Goal: Task Accomplishment & Management: Complete application form

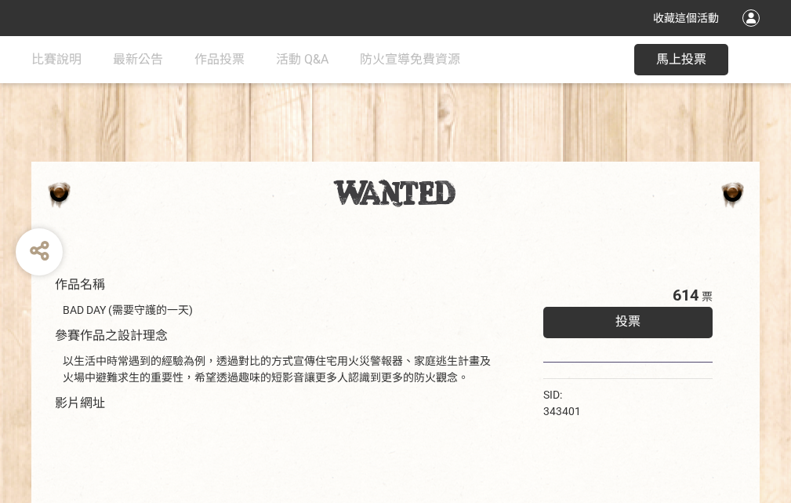
click at [754, 33] on div "收藏這個活動" at bounding box center [395, 18] width 791 height 36
click at [490, 155] on div "作品名稱 BAD DAY (需要守護的一天) 參賽作品之設計理念 以生活中時常遇到的經驗為例，透過對比的方式宣傳住宅用火災警報器、家庭逃生計畫及火場中避難求生…" at bounding box center [395, 366] width 791 height 660
click at [624, 318] on span "投票" at bounding box center [628, 321] width 25 height 15
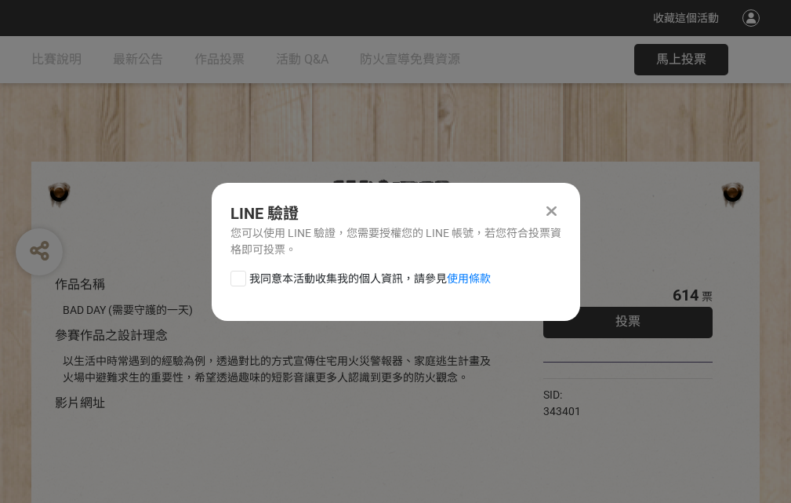
click at [237, 275] on div at bounding box center [239, 279] width 16 height 16
checkbox input "true"
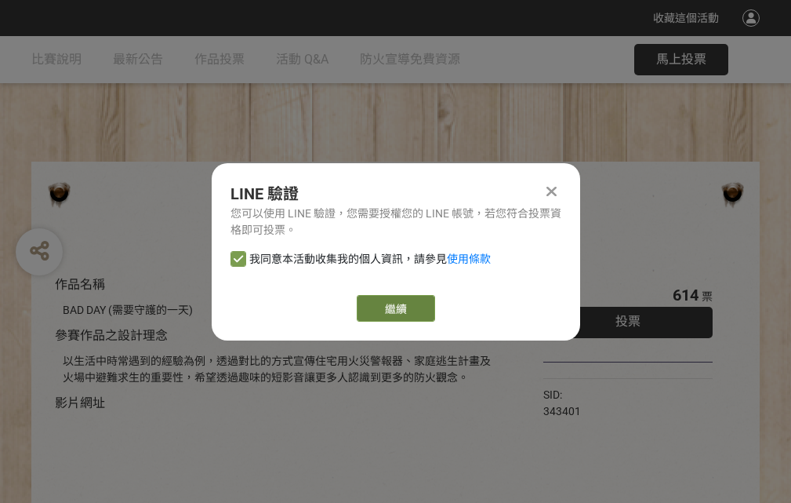
click at [395, 308] on link "繼續" at bounding box center [396, 308] width 78 height 27
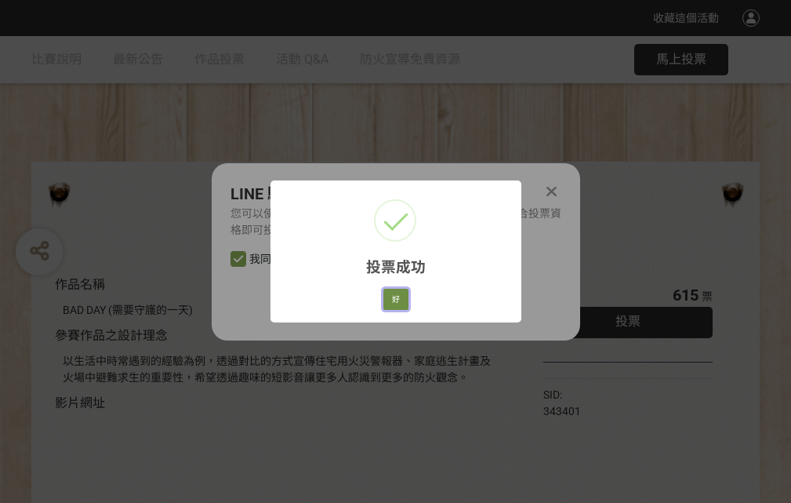
click at [391, 296] on button "好" at bounding box center [396, 300] width 25 height 22
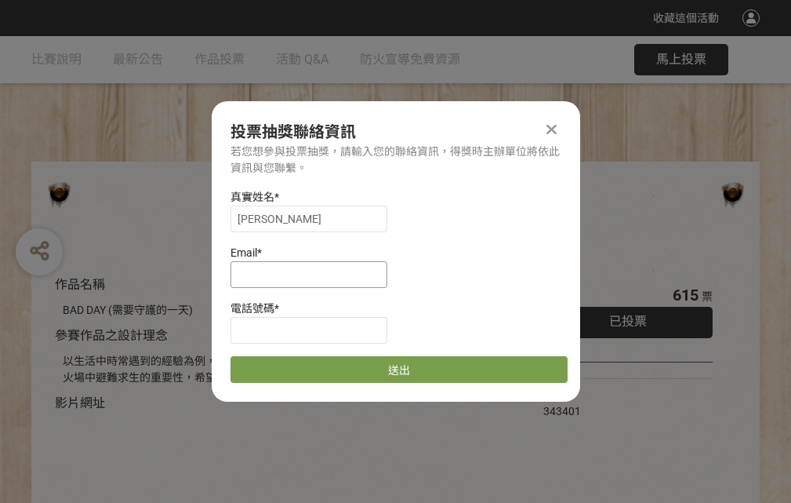
click at [314, 274] on input at bounding box center [309, 274] width 157 height 27
type input "[EMAIL_ADDRESS][DOMAIN_NAME]"
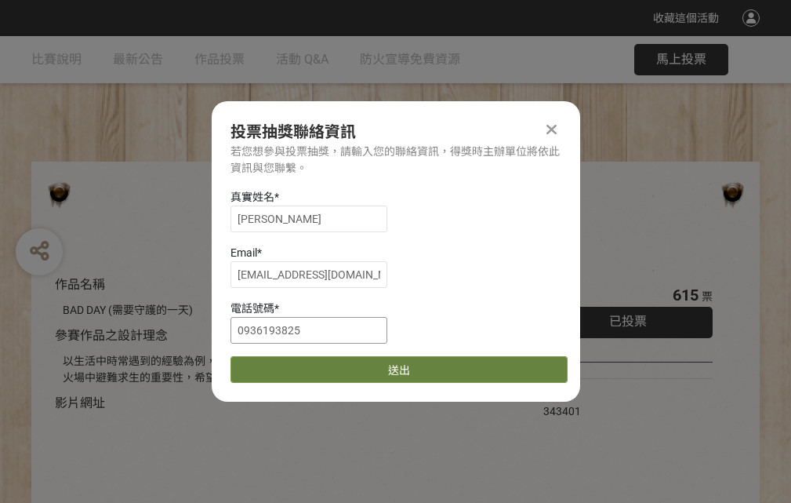
type input "0936193825"
click at [275, 364] on button "送出" at bounding box center [399, 369] width 337 height 27
